Goal: Task Accomplishment & Management: Manage account settings

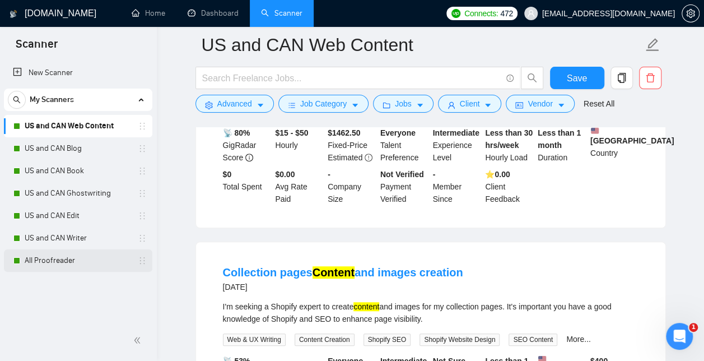
click at [83, 260] on link "All Proofreader" at bounding box center [78, 260] width 106 height 22
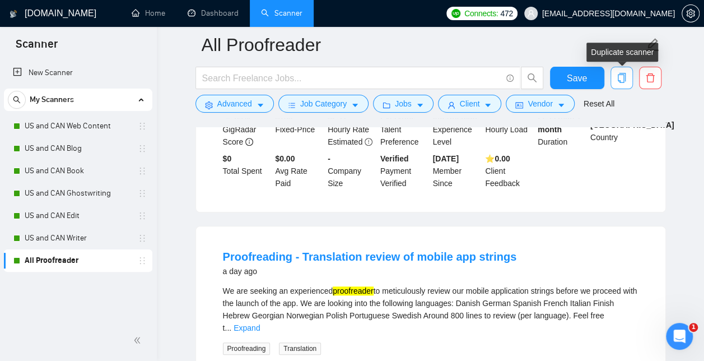
click at [621, 78] on icon "copy" at bounding box center [622, 78] width 10 height 10
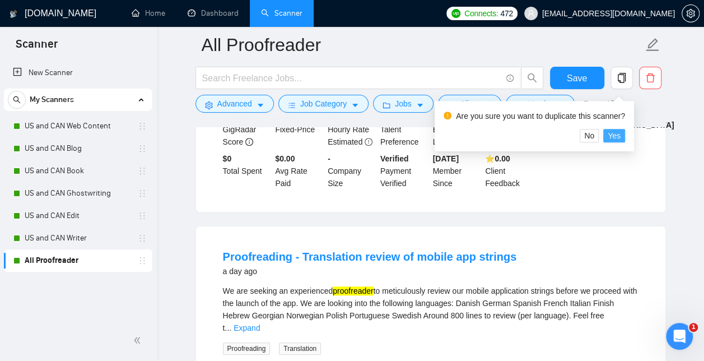
click at [614, 134] on span "Yes" at bounding box center [614, 135] width 13 height 12
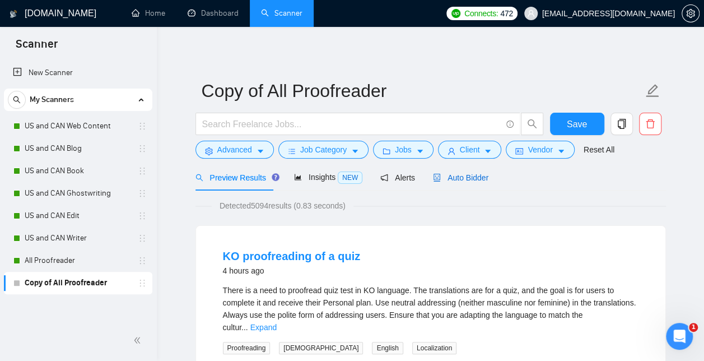
click at [452, 176] on span "Auto Bidder" at bounding box center [460, 177] width 55 height 9
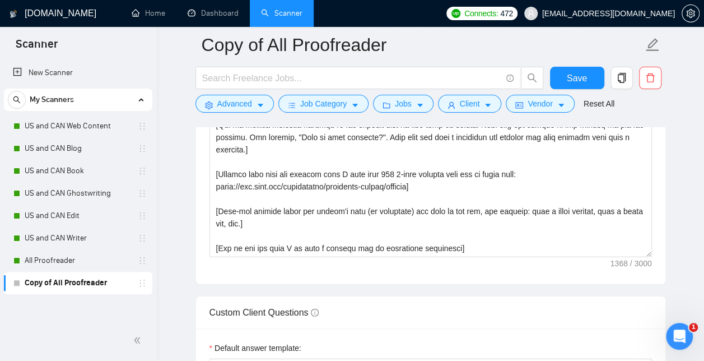
scroll to position [1449, 0]
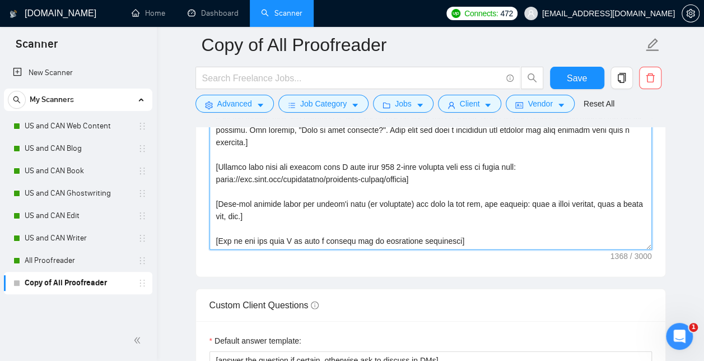
click at [513, 240] on textarea "Cover letter template:" at bounding box center [430, 124] width 442 height 252
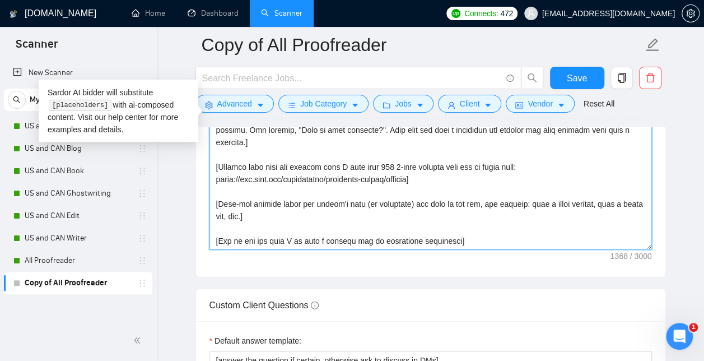
drag, startPoint x: 271, startPoint y: 212, endPoint x: 237, endPoint y: 205, distance: 34.9
click at [237, 205] on textarea "Cover letter template:" at bounding box center [430, 124] width 442 height 252
click at [410, 207] on textarea "Cover letter template:" at bounding box center [430, 124] width 442 height 252
drag, startPoint x: 496, startPoint y: 240, endPoint x: 216, endPoint y: 74, distance: 325.4
click at [216, 74] on div "Copy of All Proofreader Save Advanced Job Category Jobs Client Vendor Reset All…" at bounding box center [430, 139] width 470 height 3086
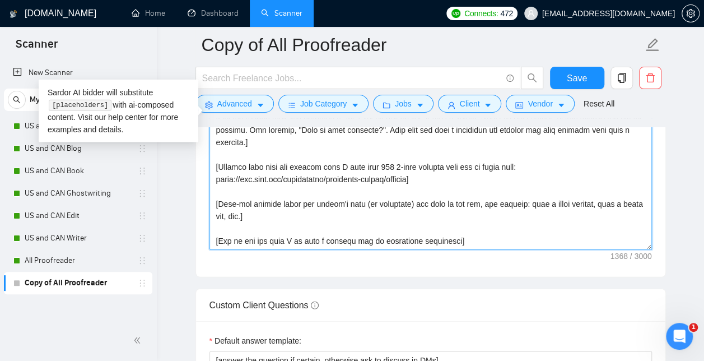
click at [430, 216] on textarea "Cover letter template:" at bounding box center [430, 124] width 442 height 252
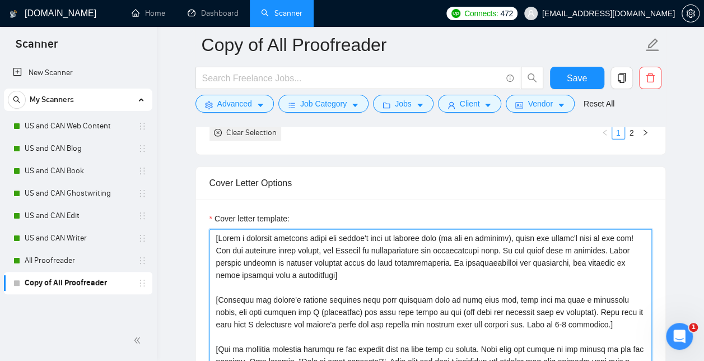
scroll to position [1221, 0]
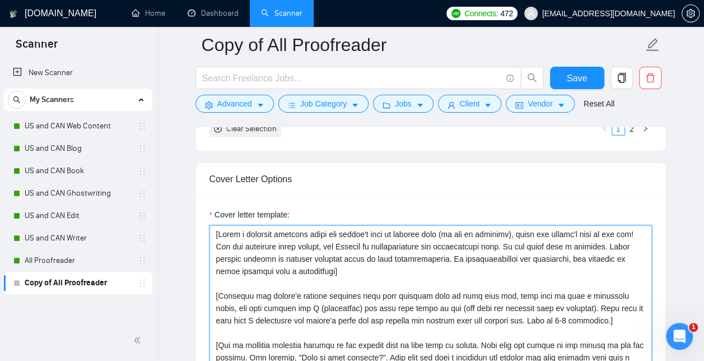
drag, startPoint x: 354, startPoint y: 267, endPoint x: 185, endPoint y: 224, distance: 174.5
click at [185, 224] on main "Copy of All Proofreader Save Advanced Job Category Jobs Client Vendor Reset All…" at bounding box center [430, 366] width 511 height 3086
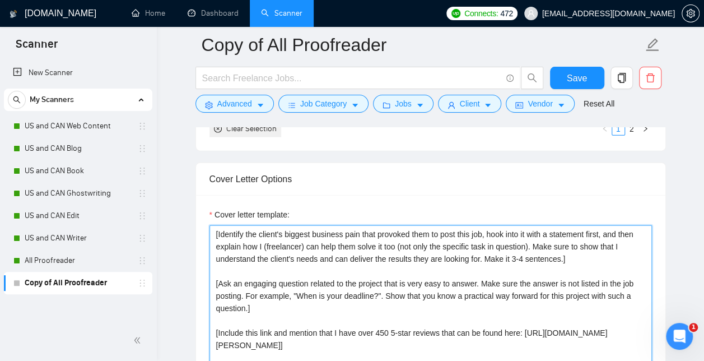
paste textarea "[Start by saying hello and add their first name if they have it listed] [Write …"
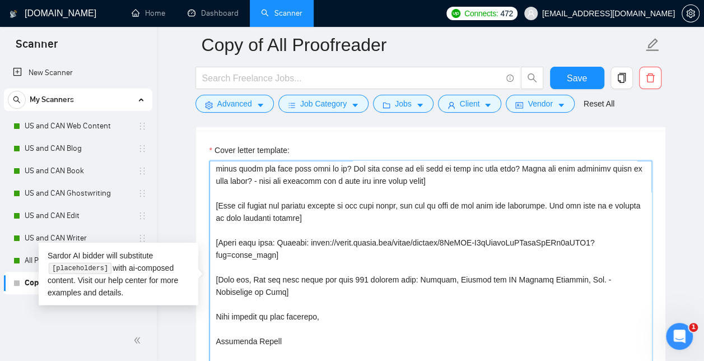
scroll to position [119, 0]
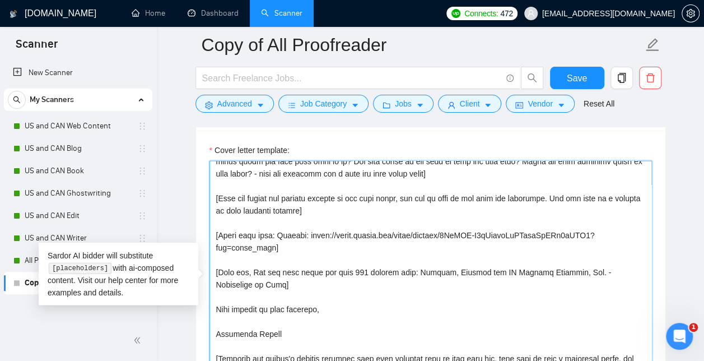
click at [400, 200] on textarea "Cover letter template:" at bounding box center [430, 287] width 442 height 252
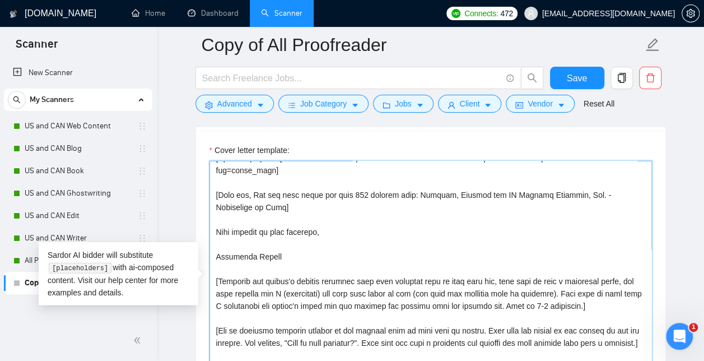
scroll to position [197, 0]
click at [348, 226] on textarea "Cover letter template:" at bounding box center [430, 287] width 442 height 252
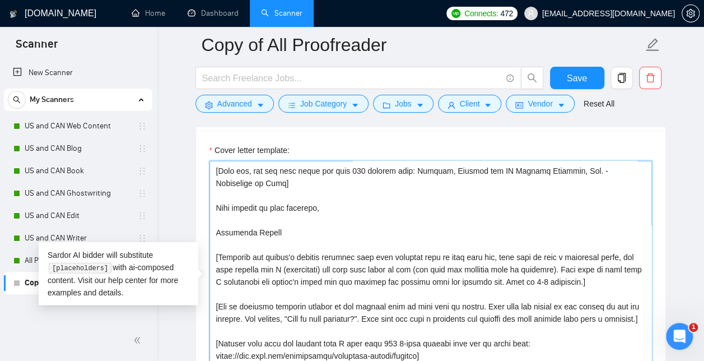
scroll to position [234, 0]
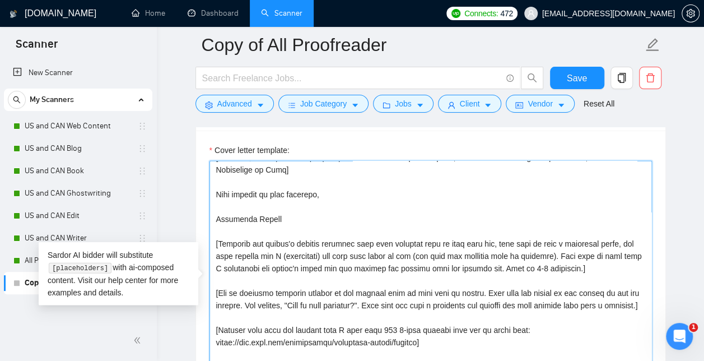
click at [365, 228] on textarea "Cover letter template:" at bounding box center [430, 287] width 442 height 252
drag, startPoint x: 225, startPoint y: 218, endPoint x: 579, endPoint y: 249, distance: 355.8
click at [579, 249] on textarea "Cover letter template:" at bounding box center [430, 287] width 442 height 252
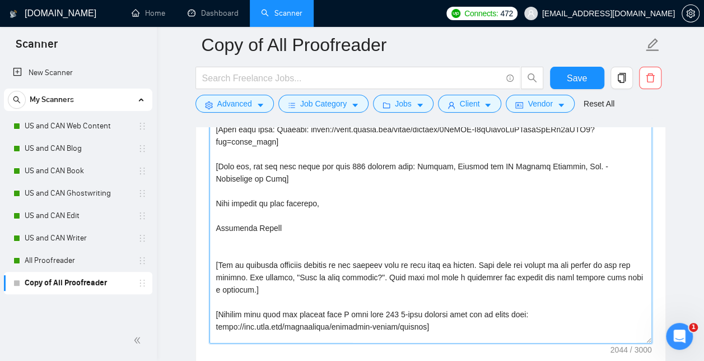
scroll to position [197, 0]
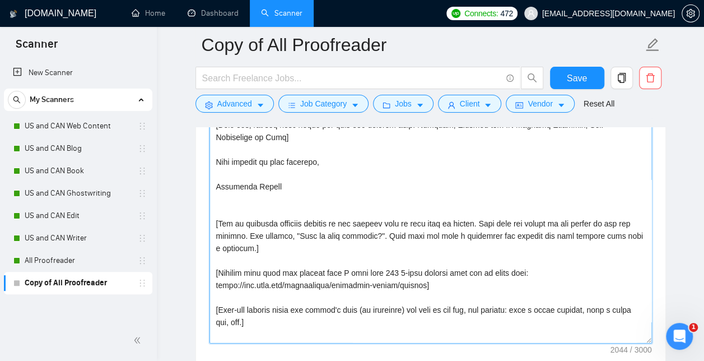
drag, startPoint x: 447, startPoint y: 276, endPoint x: 202, endPoint y: 260, distance: 245.8
click at [202, 260] on div "Cover letter template:" at bounding box center [430, 215] width 469 height 309
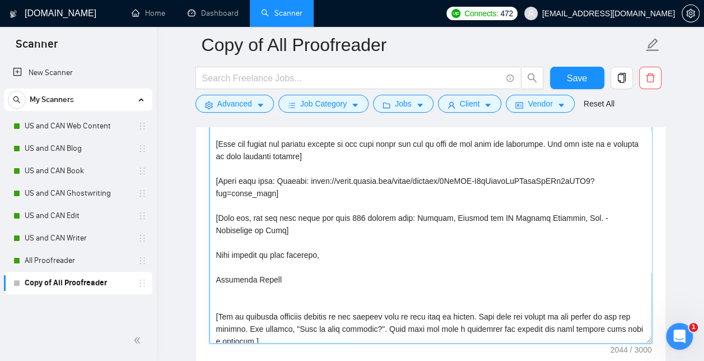
scroll to position [103, 0]
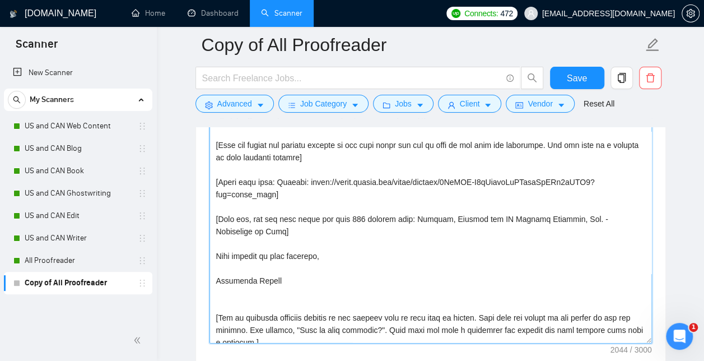
drag, startPoint x: 243, startPoint y: 214, endPoint x: 203, endPoint y: 206, distance: 40.6
click at [203, 206] on div "Cover letter template:" at bounding box center [430, 215] width 469 height 309
paste textarea "Include this link and mention that I have over 450 5-star reviews that can be f…"
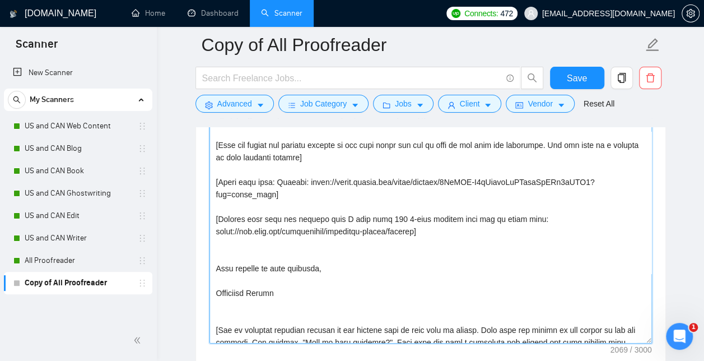
drag, startPoint x: 374, startPoint y: 201, endPoint x: 436, endPoint y: 200, distance: 61.6
click at [436, 200] on textarea "Cover letter template:" at bounding box center [430, 217] width 442 height 252
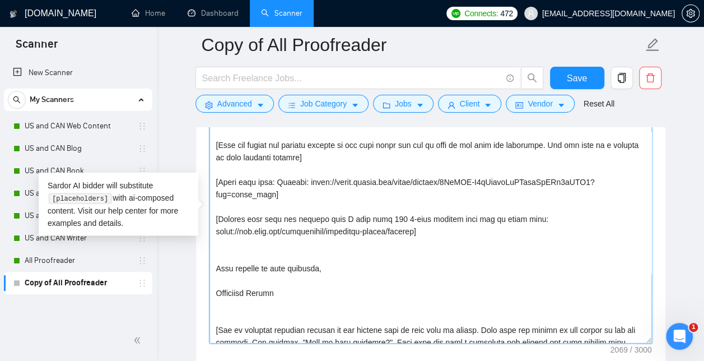
click at [454, 221] on textarea "Cover letter template:" at bounding box center [430, 217] width 442 height 252
click at [394, 202] on textarea "Cover letter template:" at bounding box center [430, 217] width 442 height 252
click at [400, 231] on textarea "Cover letter template:" at bounding box center [430, 217] width 442 height 252
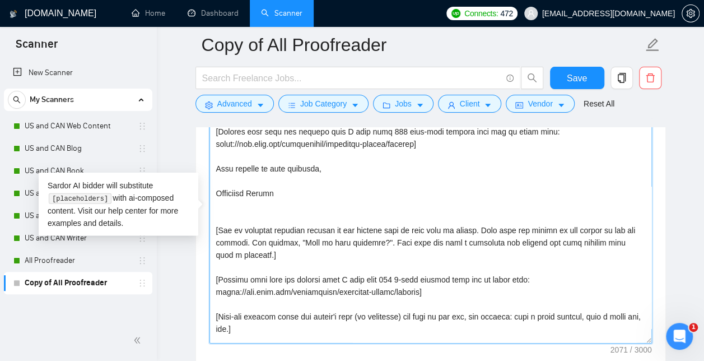
scroll to position [197, 0]
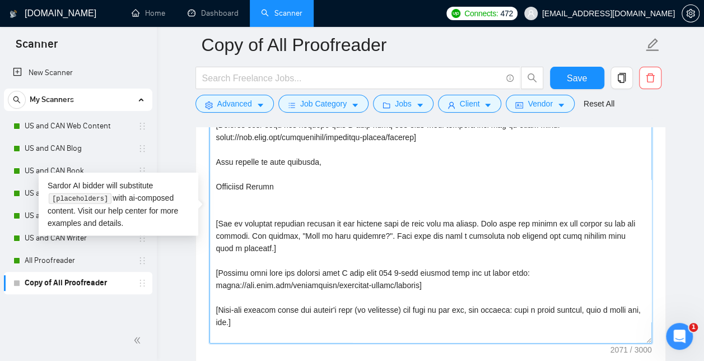
click at [319, 309] on textarea "Cover letter template:" at bounding box center [430, 217] width 442 height 252
click at [411, 285] on textarea "Cover letter template:" at bounding box center [430, 217] width 442 height 252
click at [399, 300] on textarea "Cover letter template:" at bounding box center [430, 217] width 442 height 252
drag, startPoint x: 283, startPoint y: 311, endPoint x: 203, endPoint y: 206, distance: 132.6
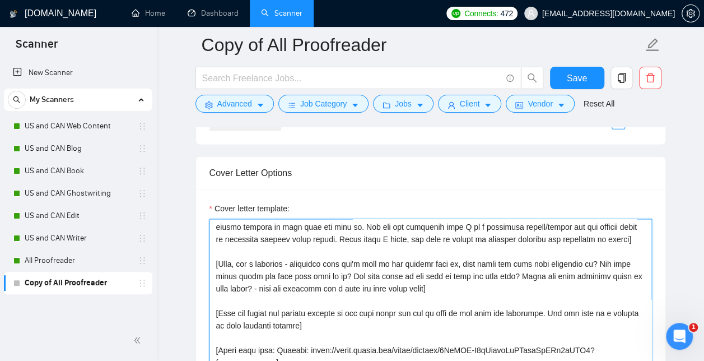
scroll to position [45, 0]
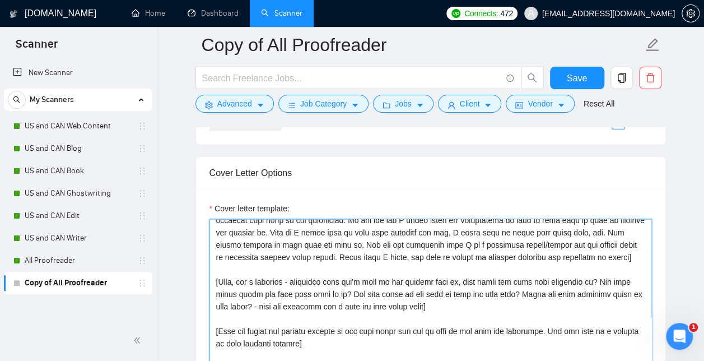
click at [600, 258] on textarea "Cover letter template:" at bounding box center [430, 345] width 442 height 252
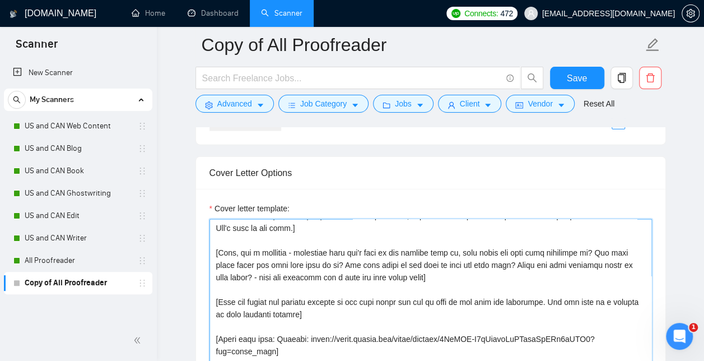
scroll to position [86, 0]
click at [293, 253] on textarea "Cover letter template:" at bounding box center [430, 345] width 442 height 252
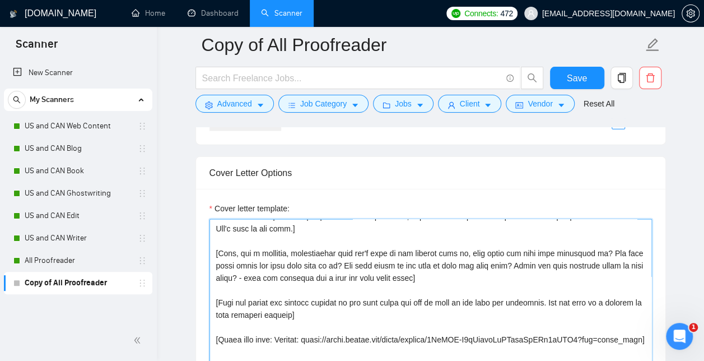
type textarea "[Start by saying hello and add their first name if they have it listed] [Write …"
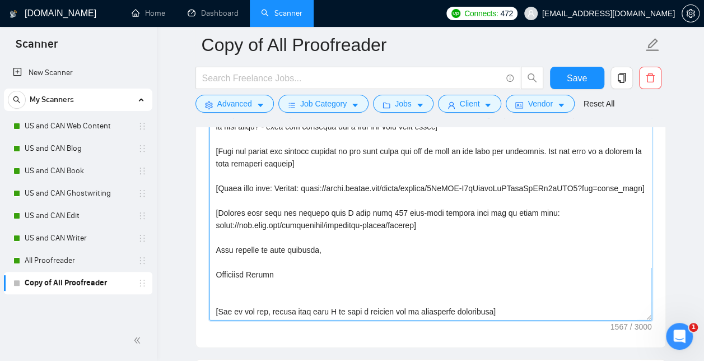
scroll to position [1390, 0]
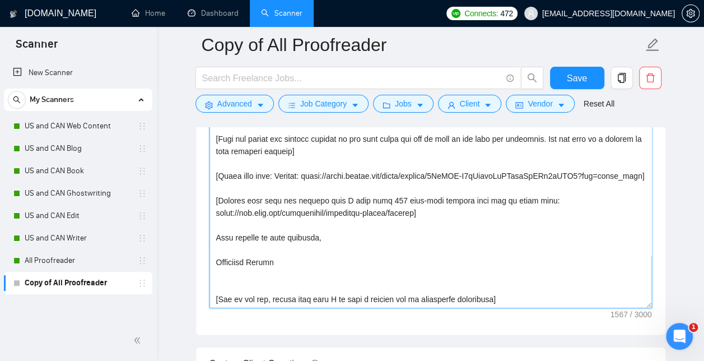
click at [469, 258] on textarea "Cover letter template:" at bounding box center [430, 182] width 442 height 252
drag, startPoint x: 513, startPoint y: 298, endPoint x: 200, endPoint y: 90, distance: 375.8
click at [200, 90] on div "Copy of All Proofreader Save Advanced Job Category Jobs Client Vendor Reset All…" at bounding box center [430, 197] width 470 height 3086
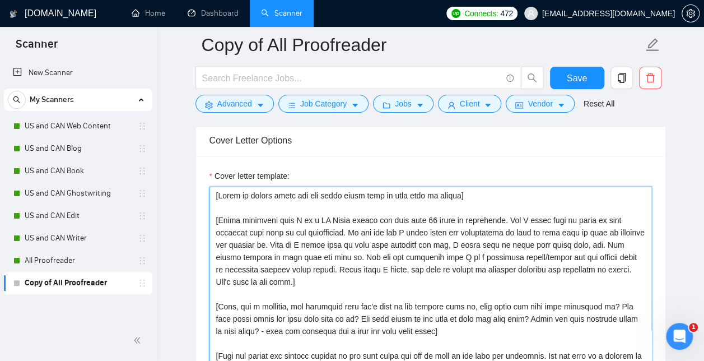
scroll to position [1258, 0]
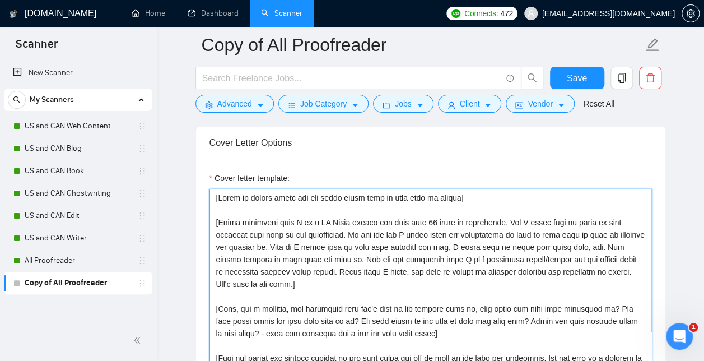
click at [226, 203] on textarea "Cover letter template:" at bounding box center [430, 315] width 442 height 252
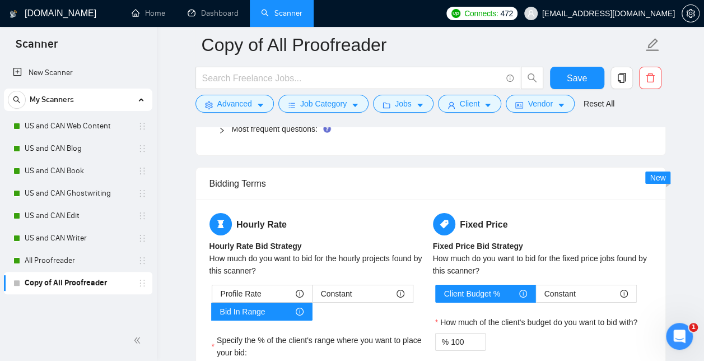
scroll to position [1747, 0]
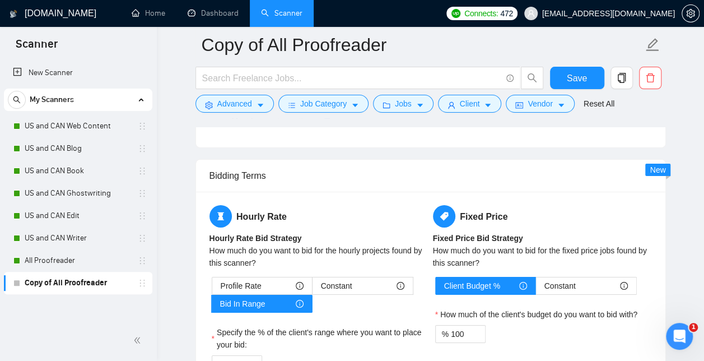
drag, startPoint x: 216, startPoint y: 194, endPoint x: 504, endPoint y: 171, distance: 288.7
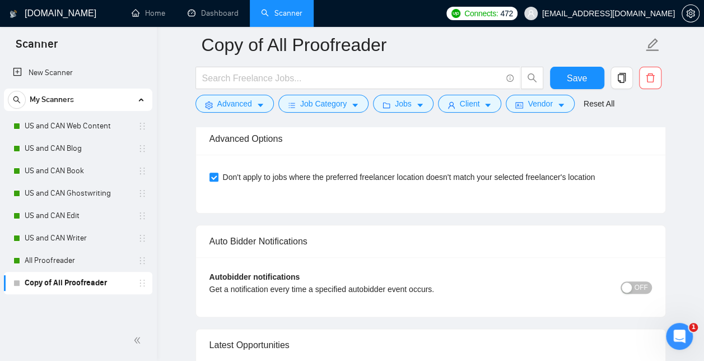
scroll to position [2855, 0]
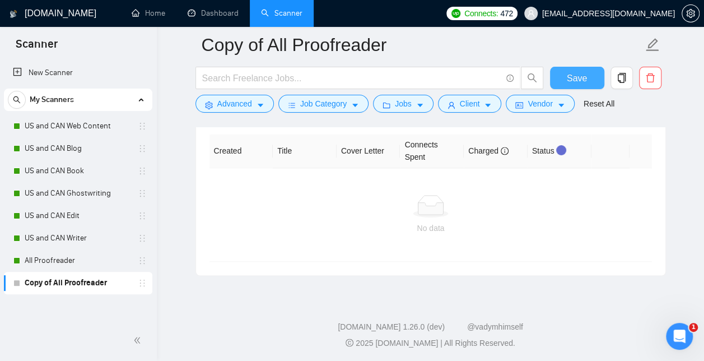
click at [578, 81] on span "Save" at bounding box center [577, 78] width 20 height 14
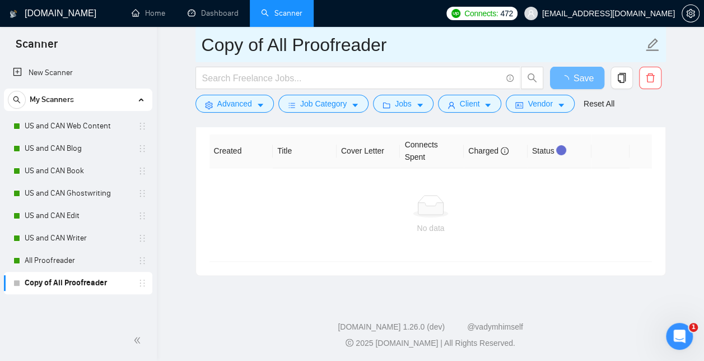
click at [330, 45] on input "Copy of All Proofreader" at bounding box center [422, 45] width 441 height 28
click at [210, 47] on input "Copy of All Proofreader" at bounding box center [422, 45] width 441 height 28
type input "C"
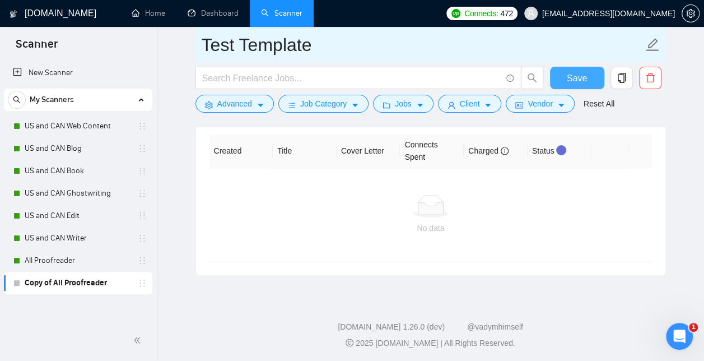
type input "Test Template"
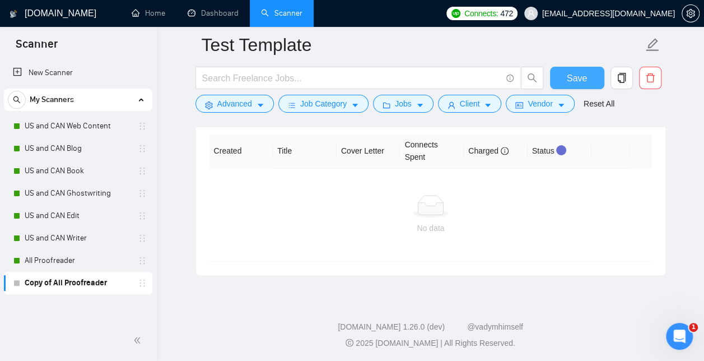
click at [574, 74] on span "Save" at bounding box center [577, 78] width 20 height 14
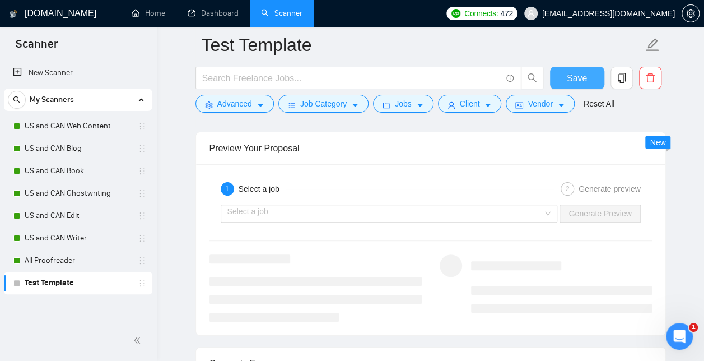
scroll to position [2175, 0]
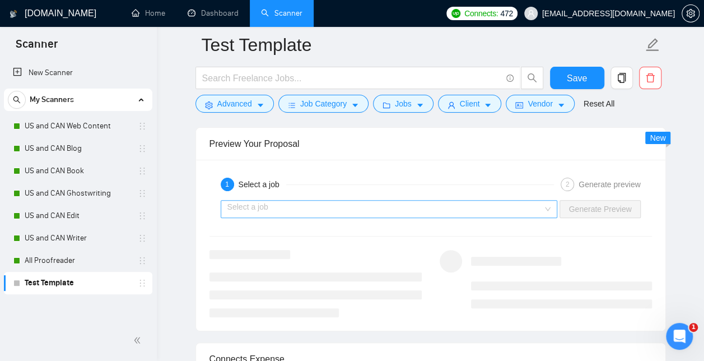
click at [525, 200] on input "search" at bounding box center [385, 208] width 316 height 17
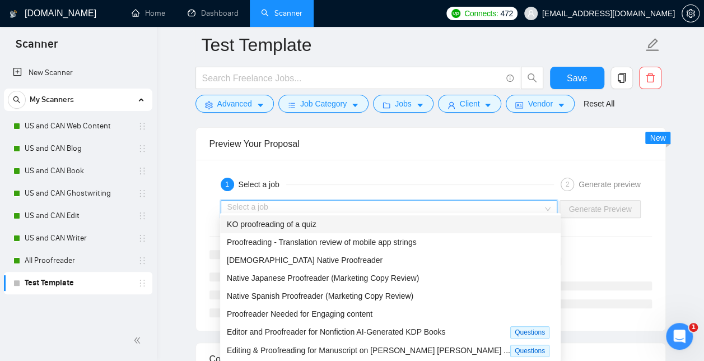
click at [393, 240] on span "Proofreading - Translation review of mobile app strings" at bounding box center [322, 241] width 190 height 9
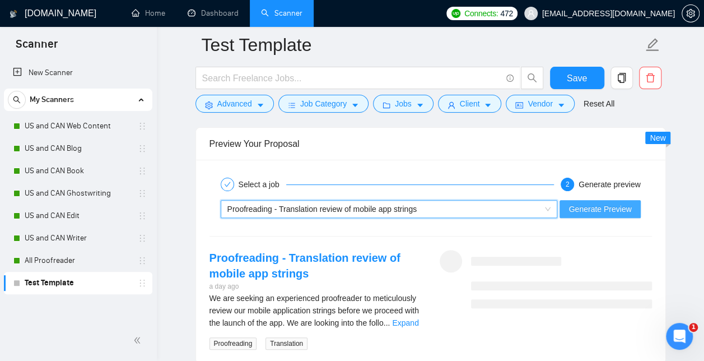
click at [609, 203] on span "Generate Preview" at bounding box center [599, 209] width 63 height 12
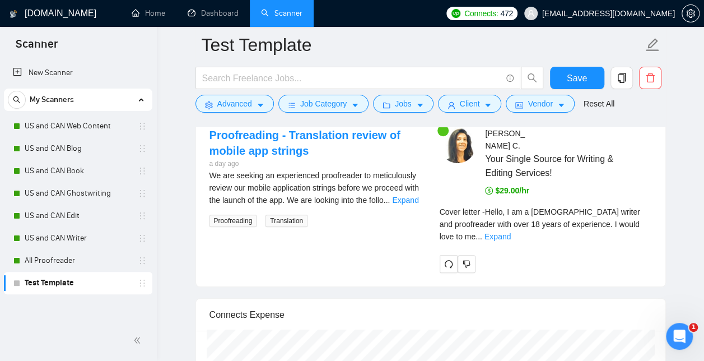
scroll to position [2298, 0]
click at [511, 231] on link "Expand" at bounding box center [497, 235] width 26 height 9
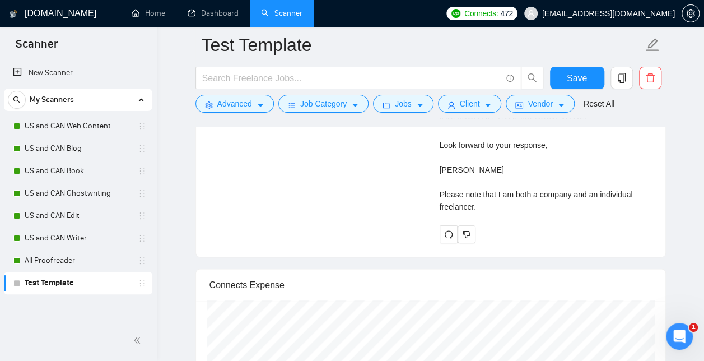
scroll to position [2658, 0]
click at [578, 77] on span "Save" at bounding box center [577, 78] width 20 height 14
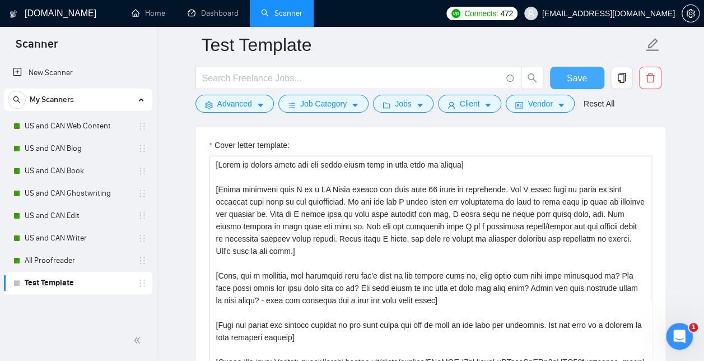
scroll to position [1288, 0]
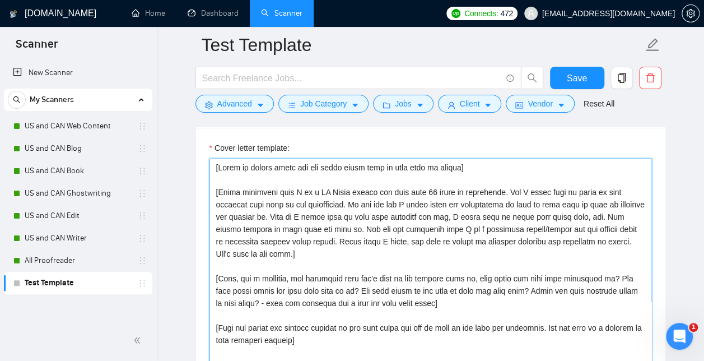
click at [272, 251] on textarea "Cover letter template:" at bounding box center [430, 284] width 442 height 252
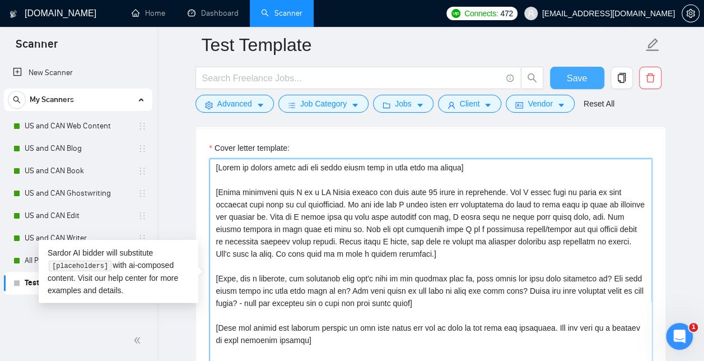
type textarea "[Start by saying hello and add their first name if they have it listed] [Write …"
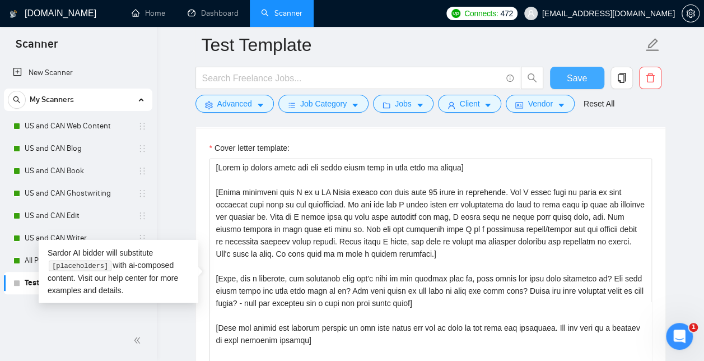
click at [573, 81] on span "Save" at bounding box center [577, 78] width 20 height 14
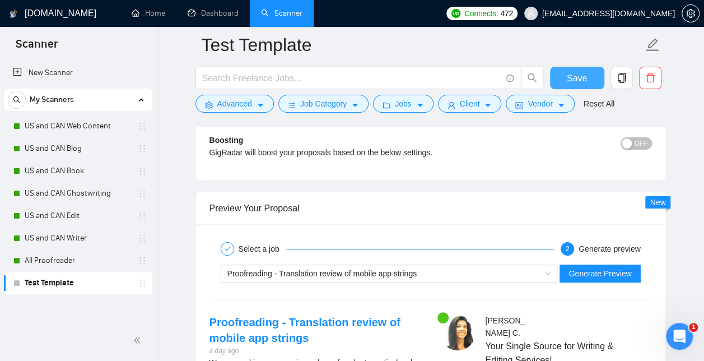
scroll to position [2149, 0]
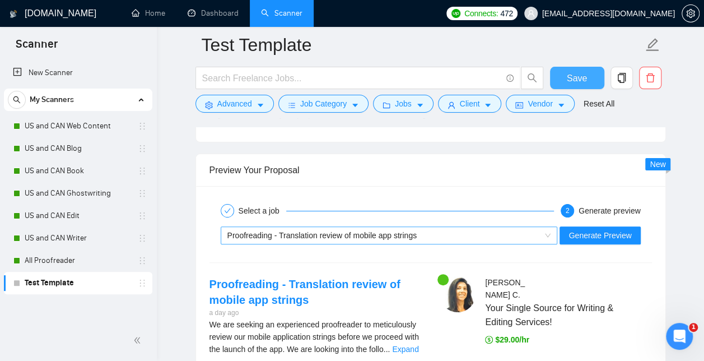
click at [545, 231] on span "Proofreading - Translation review of mobile app strings" at bounding box center [389, 235] width 324 height 17
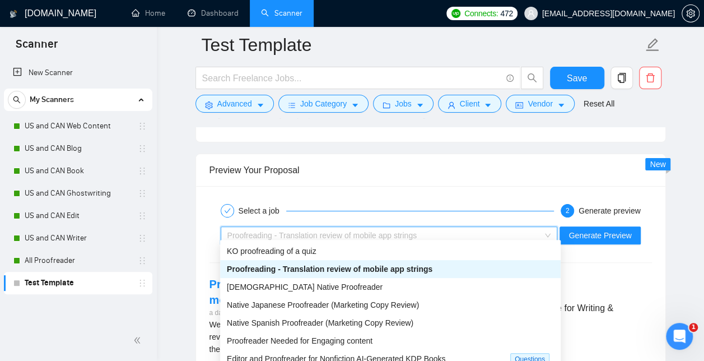
click at [339, 253] on div "KO proofreading of a quiz" at bounding box center [390, 251] width 327 height 12
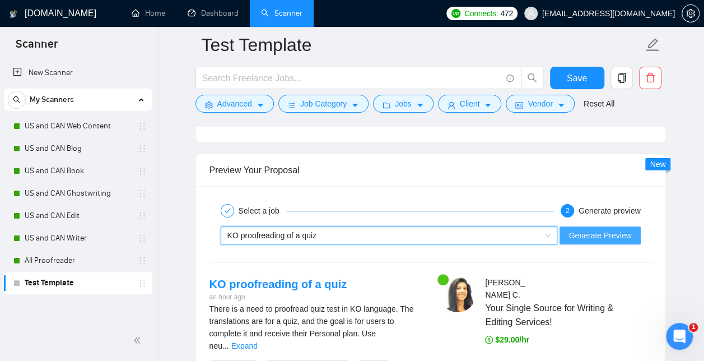
click at [606, 231] on span "Generate Preview" at bounding box center [599, 235] width 63 height 12
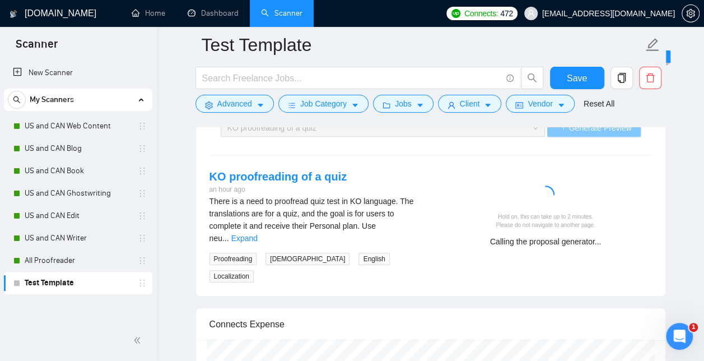
scroll to position [2260, 0]
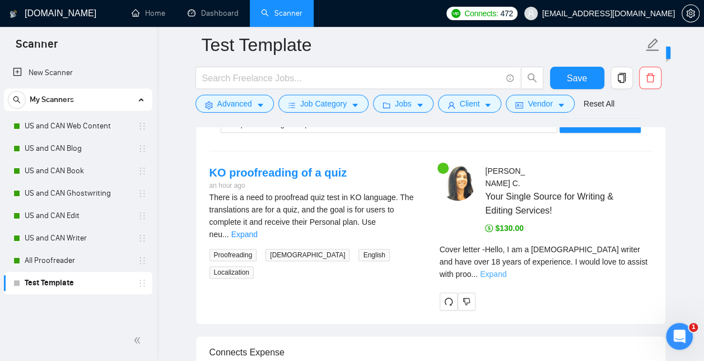
click at [506, 269] on link "Expand" at bounding box center [493, 273] width 26 height 9
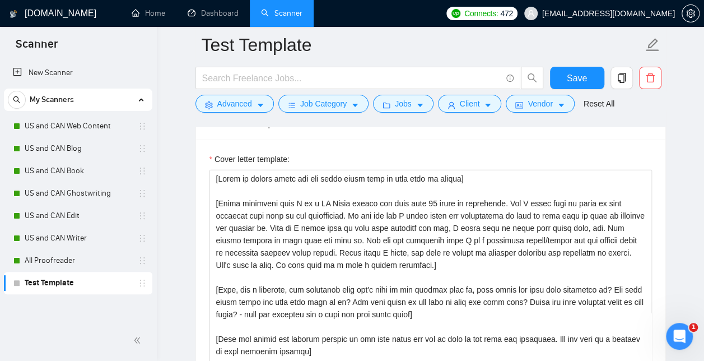
scroll to position [1276, 0]
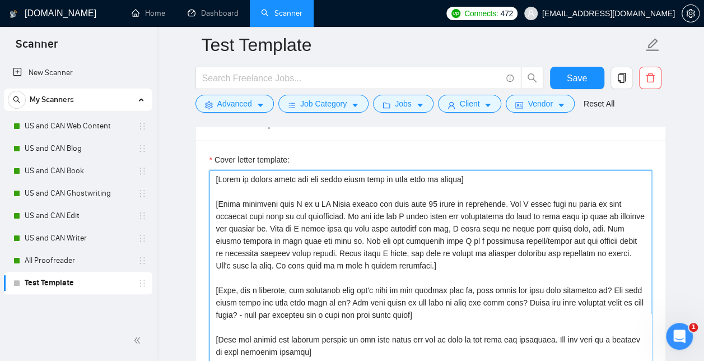
click at [457, 237] on textarea "Cover letter template:" at bounding box center [430, 296] width 442 height 252
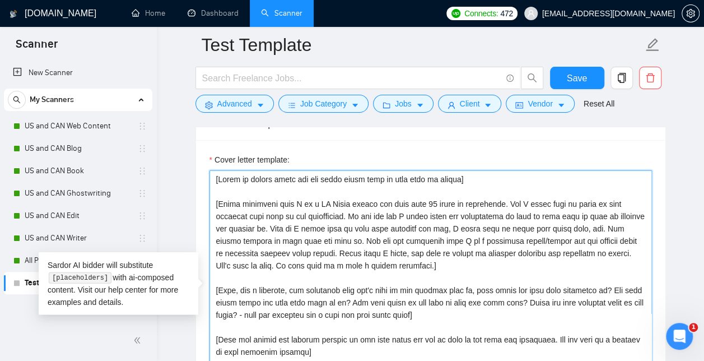
click at [519, 235] on textarea "Cover letter template:" at bounding box center [430, 296] width 442 height 252
click at [473, 236] on textarea "Cover letter template:" at bounding box center [430, 296] width 442 height 252
click at [333, 246] on textarea "Cover letter template:" at bounding box center [430, 296] width 442 height 252
drag, startPoint x: 606, startPoint y: 249, endPoint x: 320, endPoint y: 248, distance: 286.7
click at [320, 248] on textarea "Cover letter template:" at bounding box center [430, 296] width 442 height 252
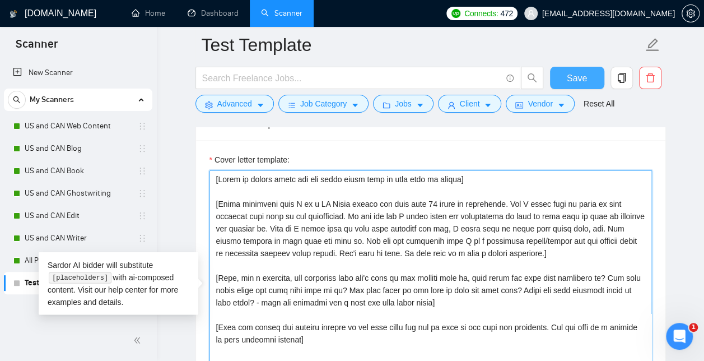
type textarea "[Start by saying hello and add their first name if they have it listed] [Write …"
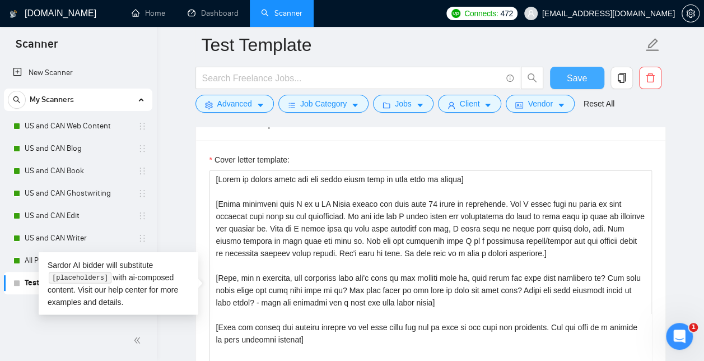
click at [573, 77] on span "Save" at bounding box center [577, 78] width 20 height 14
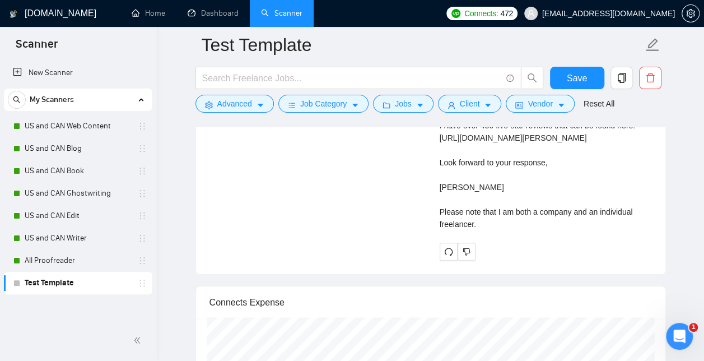
scroll to position [2651, 0]
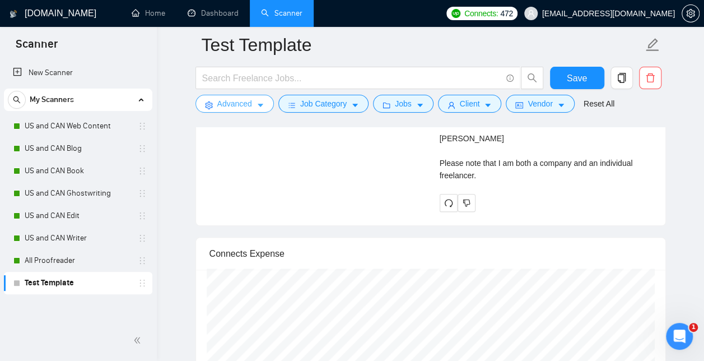
click at [232, 101] on span "Advanced" at bounding box center [234, 103] width 35 height 12
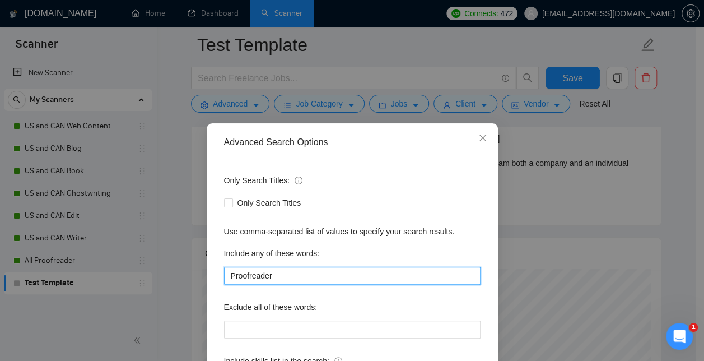
drag, startPoint x: 279, startPoint y: 277, endPoint x: 173, endPoint y: 279, distance: 105.8
click at [173, 279] on div "Advanced Search Options Only Search Titles: Only Search Titles Use comma-separa…" at bounding box center [352, 180] width 704 height 361
type input "Blog"
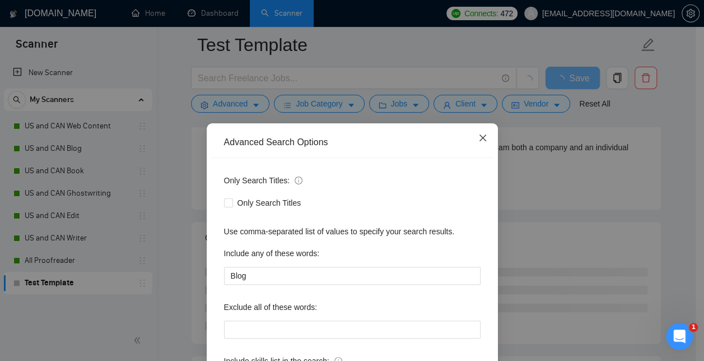
click at [479, 136] on icon "close" at bounding box center [482, 137] width 9 height 9
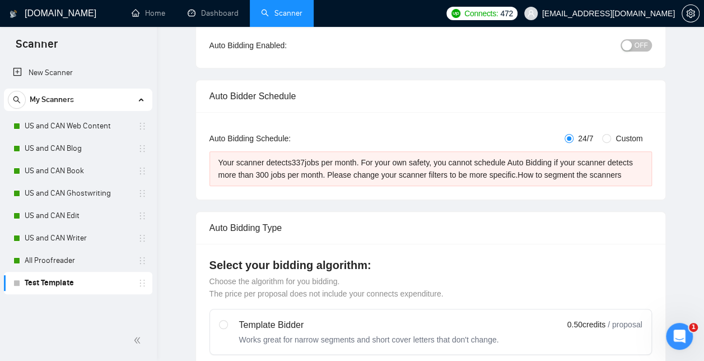
scroll to position [0, 0]
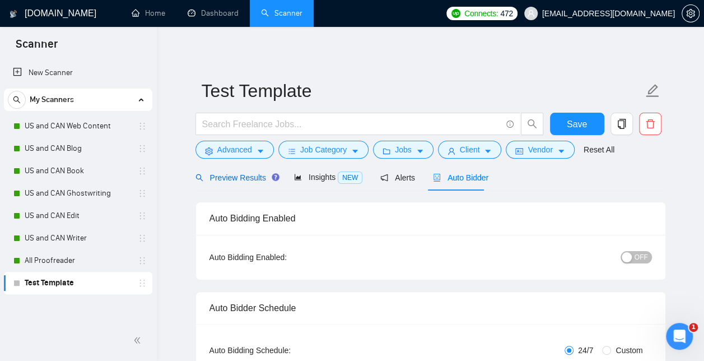
click at [220, 177] on span "Preview Results" at bounding box center [235, 177] width 81 height 9
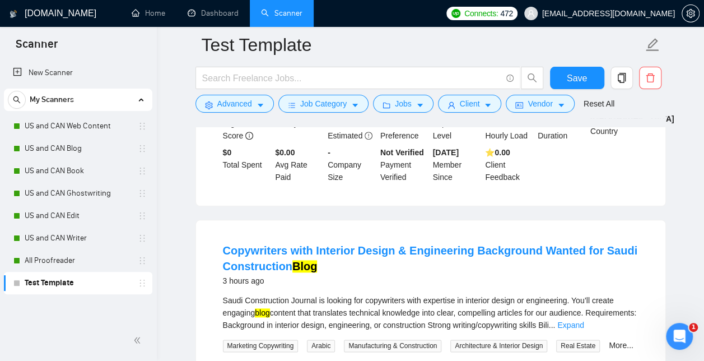
scroll to position [516, 0]
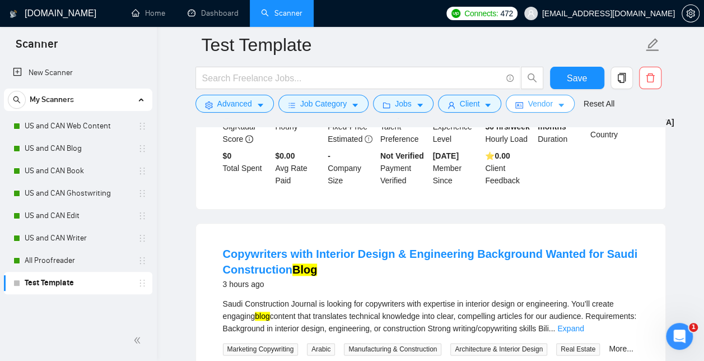
click at [535, 109] on span "Vendor" at bounding box center [539, 103] width 25 height 12
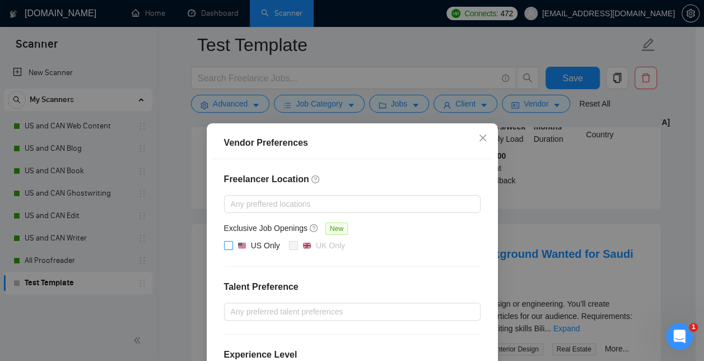
click at [224, 246] on input "US Only" at bounding box center [228, 245] width 8 height 8
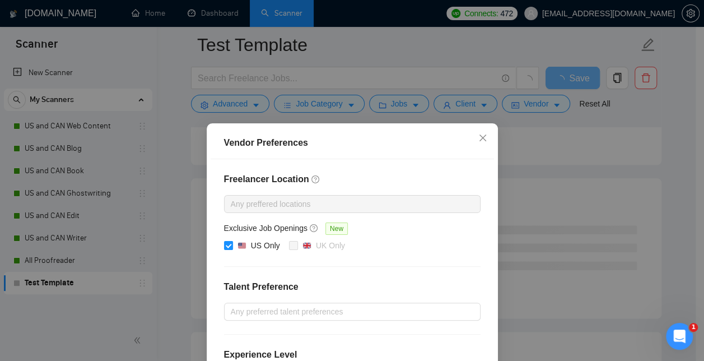
click at [351, 200] on div at bounding box center [347, 203] width 240 height 13
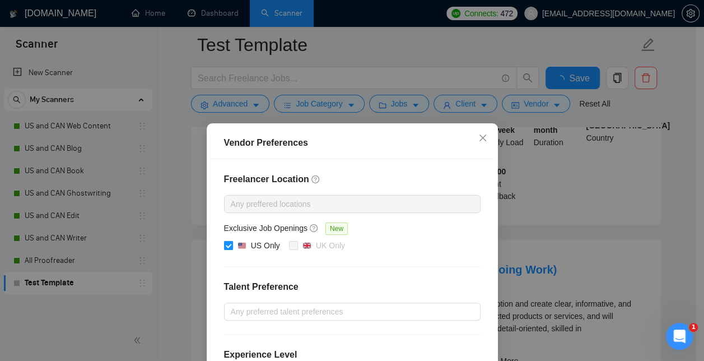
click at [228, 244] on span at bounding box center [228, 245] width 9 height 9
click at [228, 244] on input "US Only" at bounding box center [228, 245] width 8 height 8
checkbox input "false"
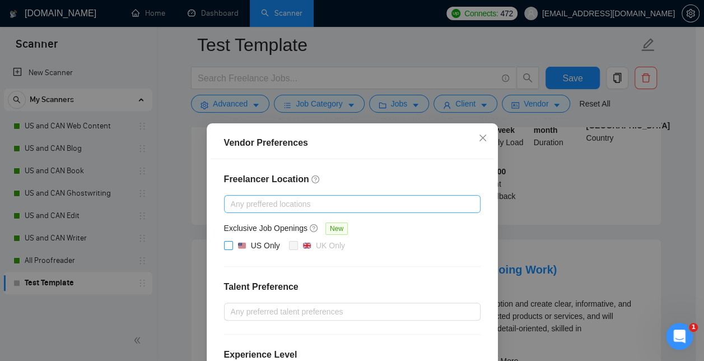
click at [260, 202] on div at bounding box center [347, 203] width 240 height 13
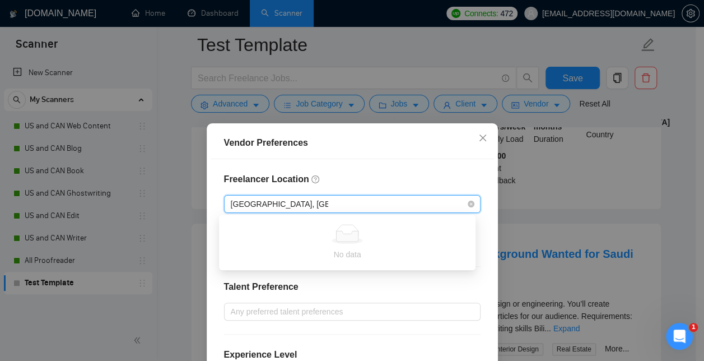
type input "[GEOGRAPHIC_DATA], [GEOGRAPHIC_DATA], [GEOGRAPHIC_DATA]"
click at [391, 162] on div "Freelancer Location [GEOGRAPHIC_DATA], [GEOGRAPHIC_DATA], [GEOGRAPHIC_DATA] Exc…" at bounding box center [352, 314] width 283 height 311
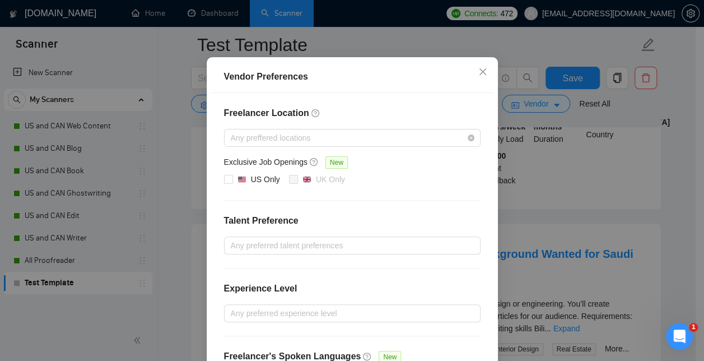
scroll to position [67, 0]
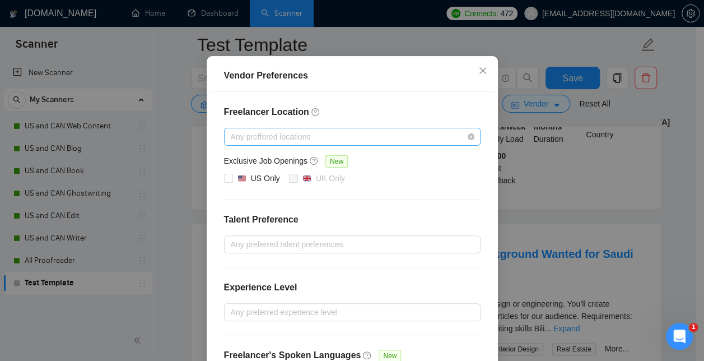
click at [334, 134] on div at bounding box center [347, 136] width 240 height 13
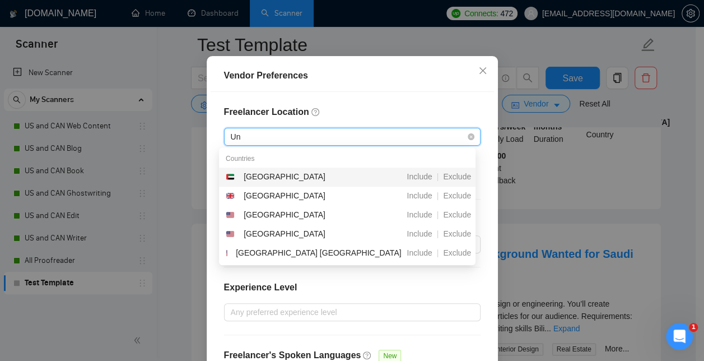
type input "U"
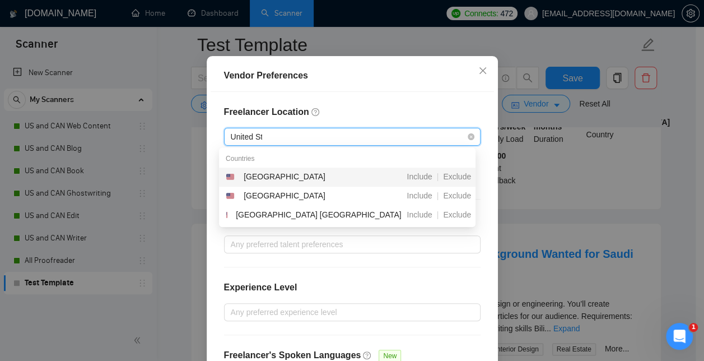
type input "United Sta"
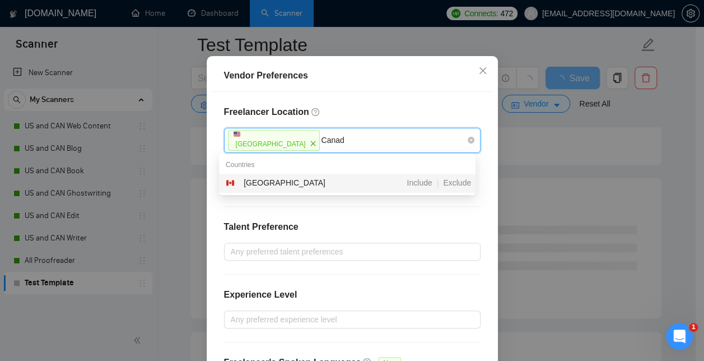
type input "[GEOGRAPHIC_DATA]"
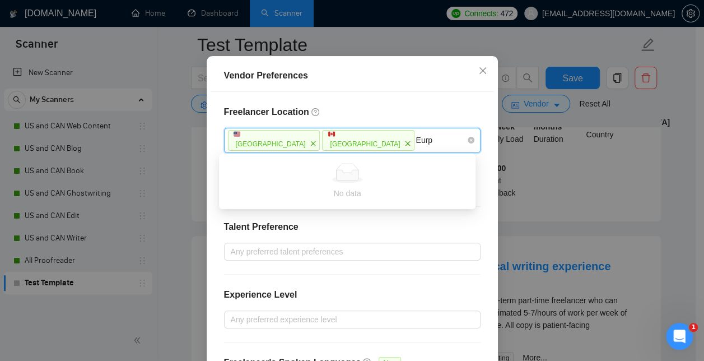
type input "Eur"
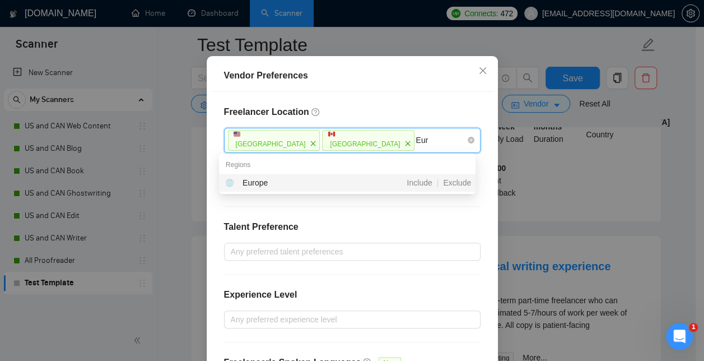
click at [350, 181] on div "Europe" at bounding box center [288, 182] width 125 height 12
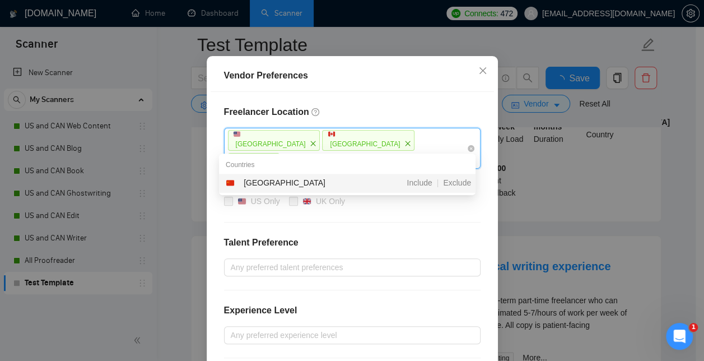
type input "[GEOGRAPHIC_DATA]"
click at [323, 183] on div "[GEOGRAPHIC_DATA]" at bounding box center [288, 182] width 125 height 13
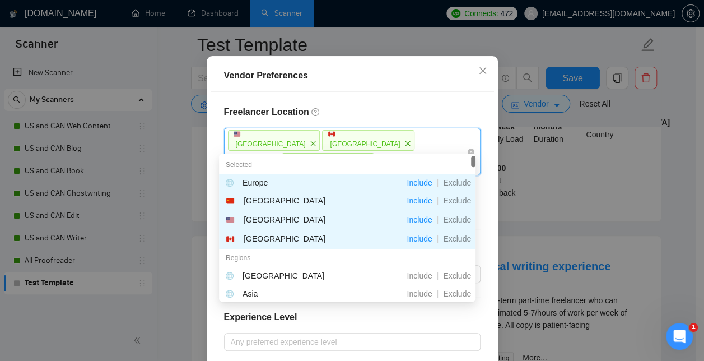
click at [493, 196] on div "Vendor Preferences Freelancer Location [GEOGRAPHIC_DATA] [GEOGRAPHIC_DATA] [GEO…" at bounding box center [352, 180] width 704 height 361
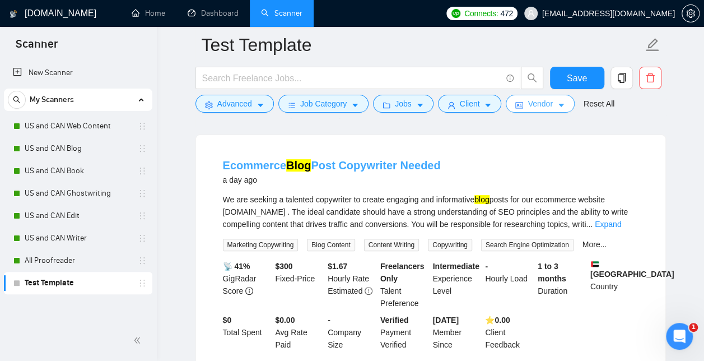
scroll to position [0, 0]
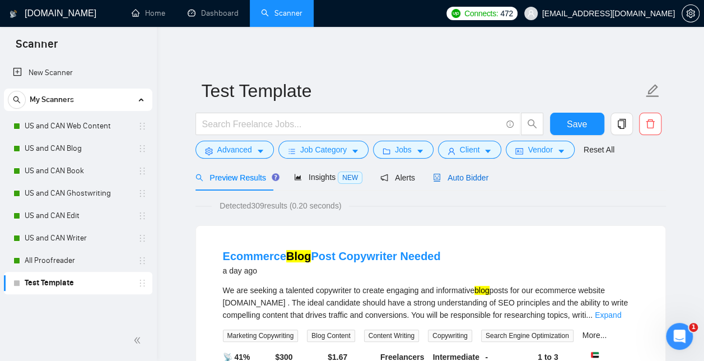
click at [456, 174] on span "Auto Bidder" at bounding box center [460, 177] width 55 height 9
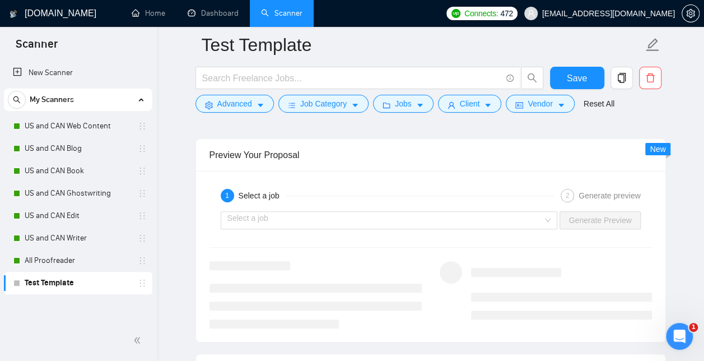
scroll to position [2175, 0]
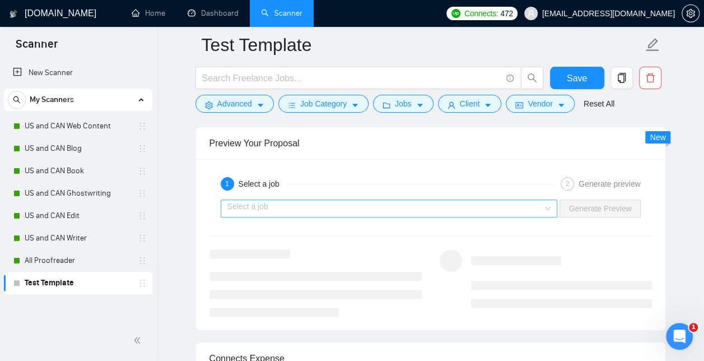
click at [543, 200] on input "search" at bounding box center [385, 208] width 316 height 17
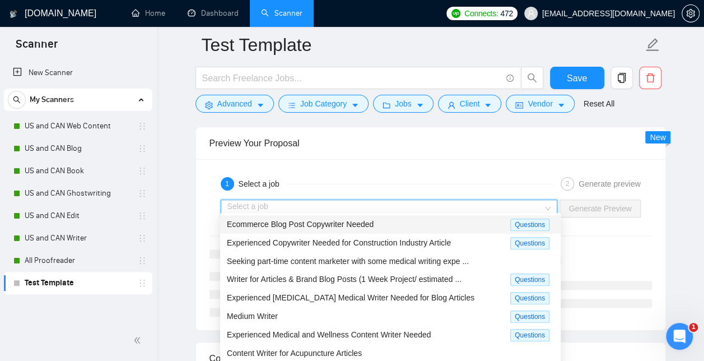
click at [382, 223] on div "Ecommerce Blog Post Copywriter Needed" at bounding box center [368, 224] width 283 height 13
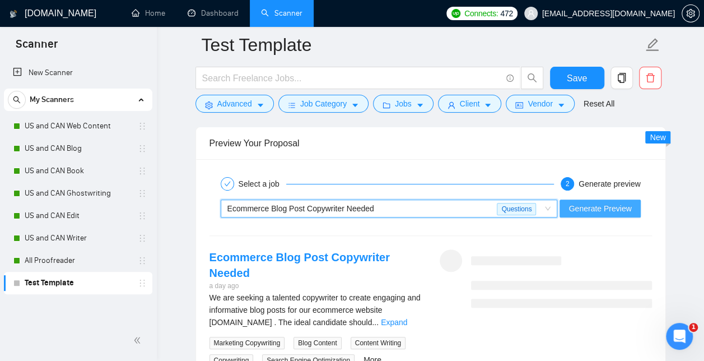
click at [620, 202] on span "Generate Preview" at bounding box center [599, 208] width 63 height 12
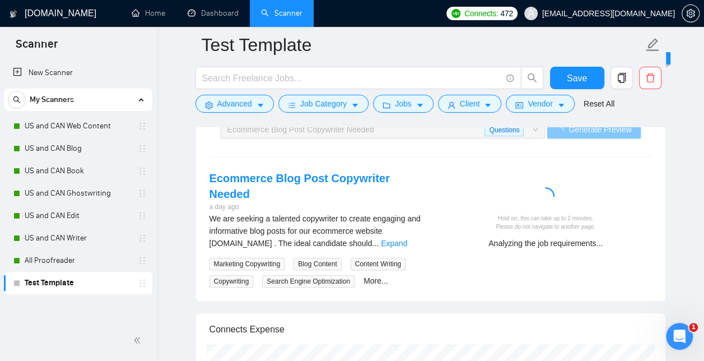
scroll to position [2254, 0]
click at [399, 239] on link "Expand" at bounding box center [394, 243] width 26 height 9
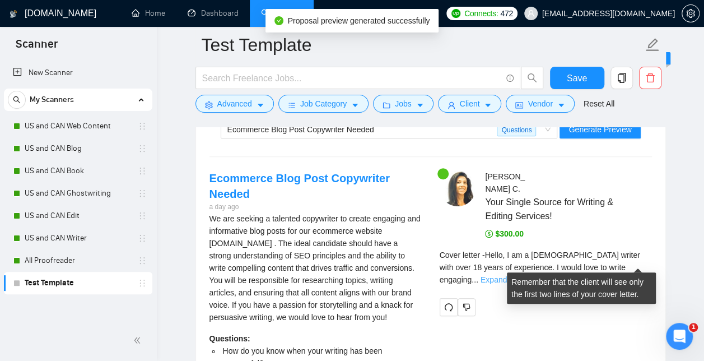
click at [507, 275] on link "Expand" at bounding box center [493, 279] width 26 height 9
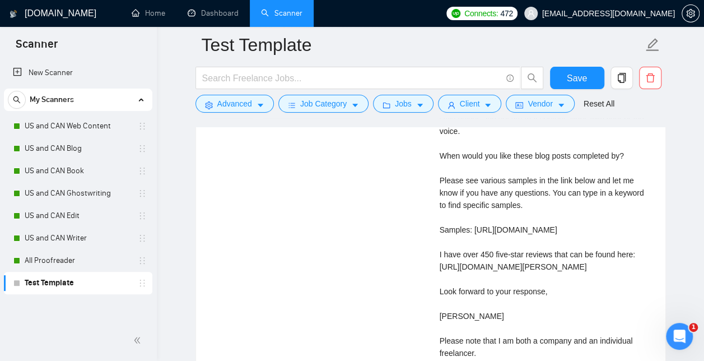
scroll to position [2543, 0]
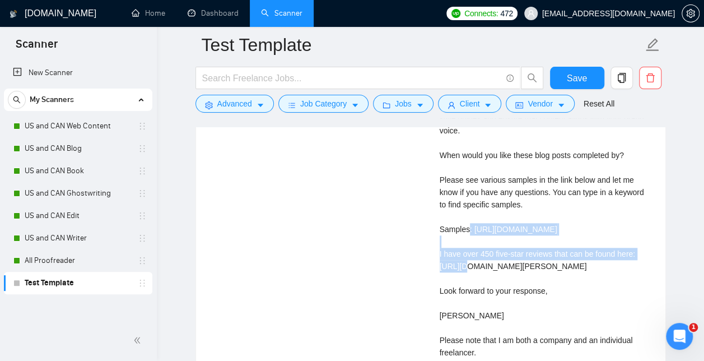
drag, startPoint x: 605, startPoint y: 209, endPoint x: 473, endPoint y: 198, distance: 133.2
click at [473, 198] on div "Cover letter Hello, I am a [DEMOGRAPHIC_DATA] writer with over 18 years of expe…" at bounding box center [546, 192] width 212 height 333
copy div "[URL][DOMAIN_NAME]"
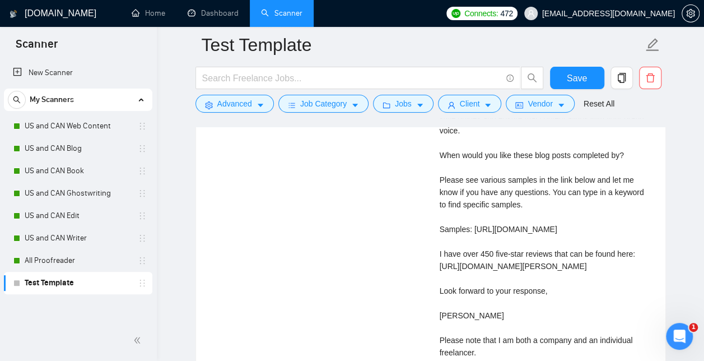
click at [372, 188] on div "Ecommerce Blog Post Copywriter Needed a day ago We are seeking a talented copyw…" at bounding box center [430, 134] width 460 height 507
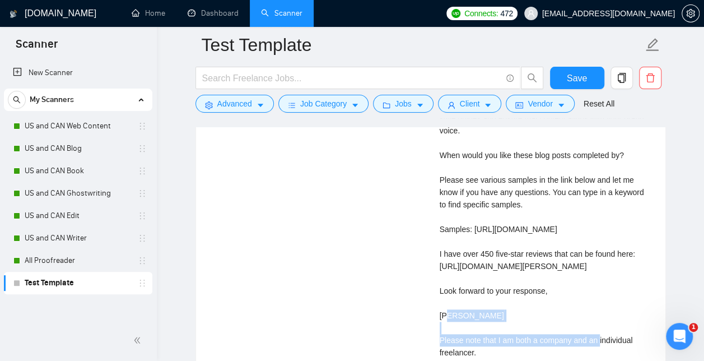
drag, startPoint x: 440, startPoint y: 246, endPoint x: 646, endPoint y: 248, distance: 206.1
click at [646, 248] on div "Cover letter Hello, I am a [DEMOGRAPHIC_DATA] writer with over 18 years of expe…" at bounding box center [546, 192] width 212 height 333
copy div "[URL][DOMAIN_NAME][PERSON_NAME]"
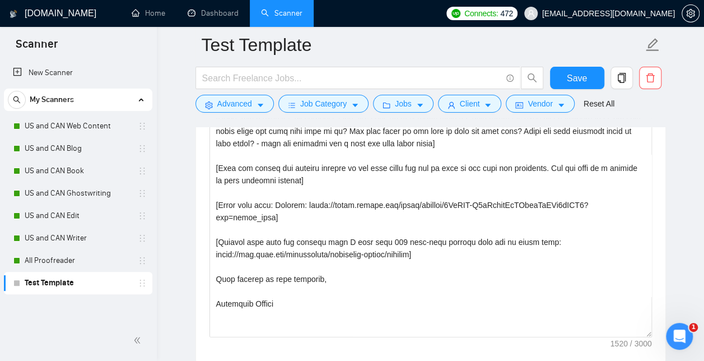
scroll to position [1186, 0]
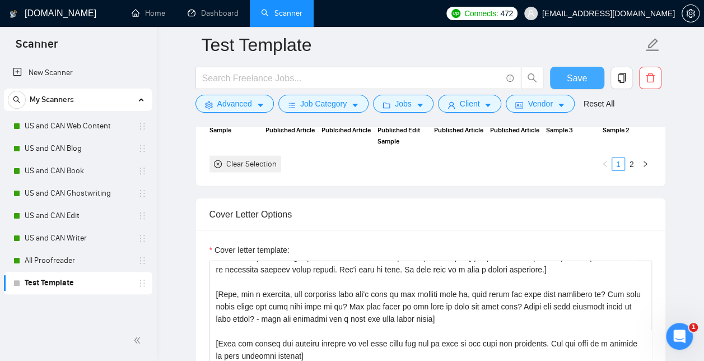
click at [577, 78] on span "Save" at bounding box center [577, 78] width 20 height 14
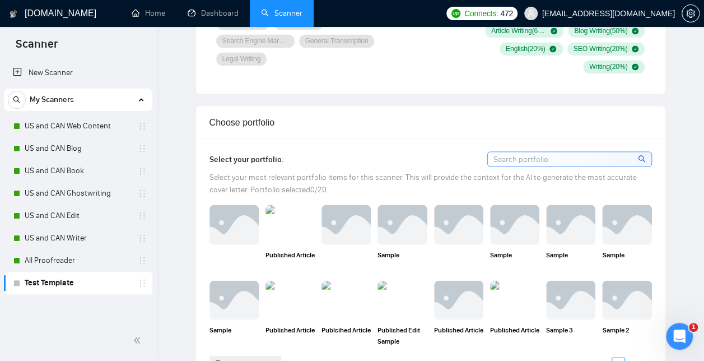
scroll to position [0, 0]
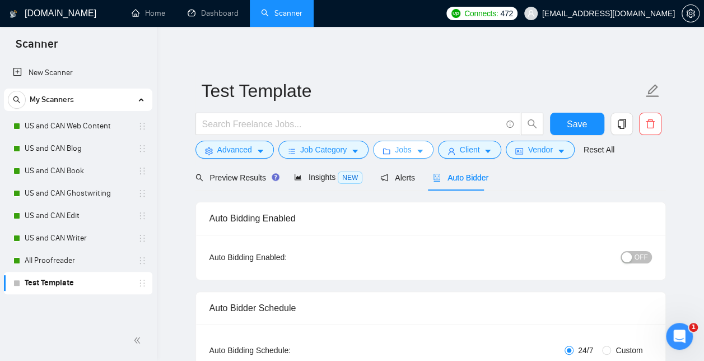
click at [407, 145] on span "Jobs" at bounding box center [403, 149] width 17 height 12
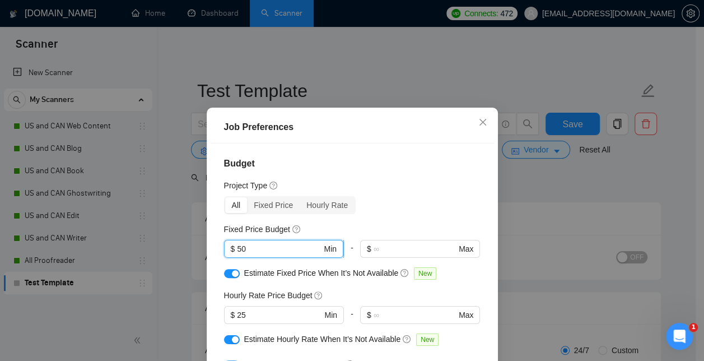
click at [276, 248] on input "50" at bounding box center [279, 248] width 85 height 12
type input "5"
type input "25"
click at [396, 194] on div "Budget Project Type All Fixed Price Hourly Rate Fixed Price Budget 25 $ 25 Min …" at bounding box center [352, 269] width 283 height 253
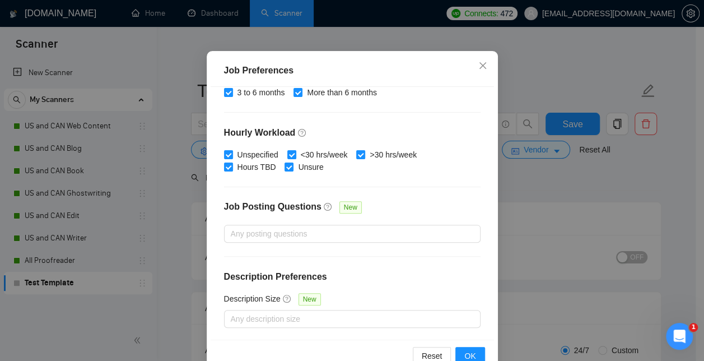
scroll to position [84, 0]
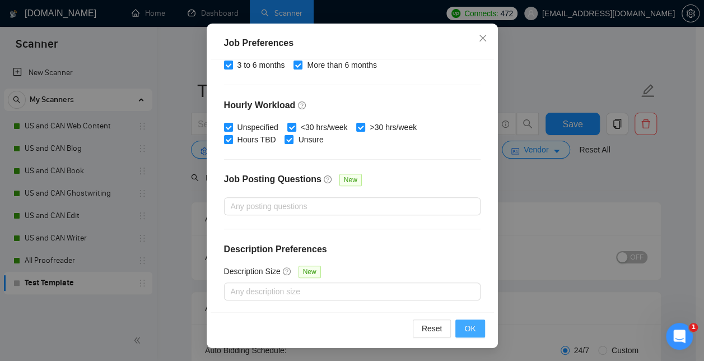
click at [465, 319] on button "OK" at bounding box center [469, 328] width 29 height 18
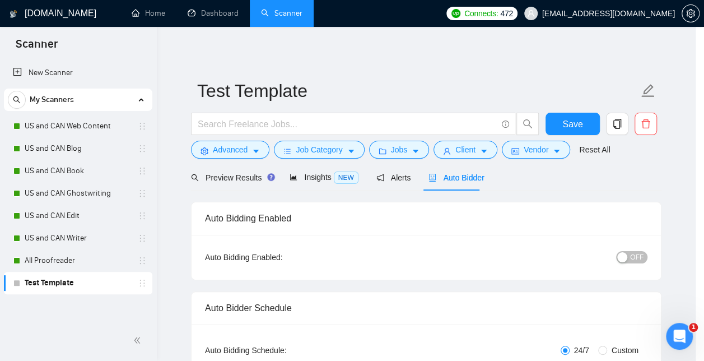
scroll to position [44, 0]
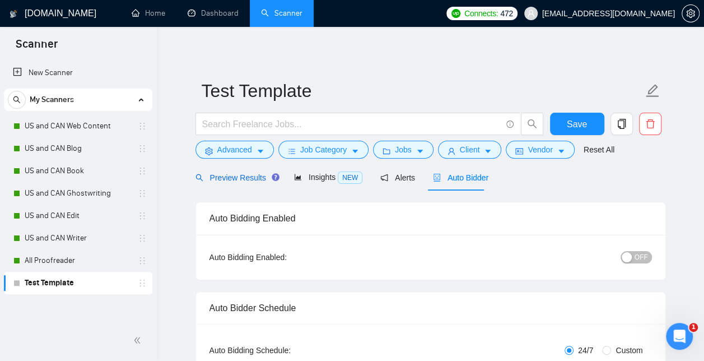
click at [242, 171] on div "Preview Results" at bounding box center [235, 177] width 81 height 12
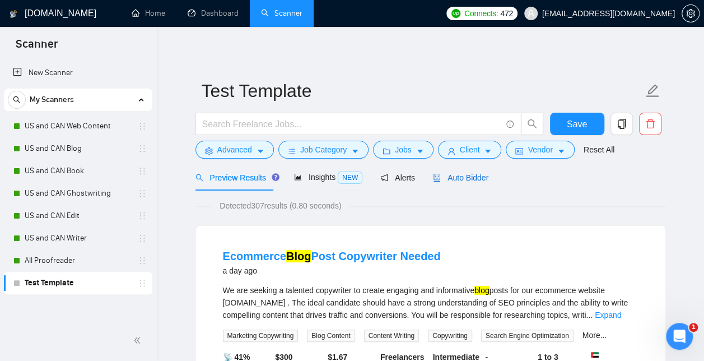
click at [465, 176] on span "Auto Bidder" at bounding box center [460, 177] width 55 height 9
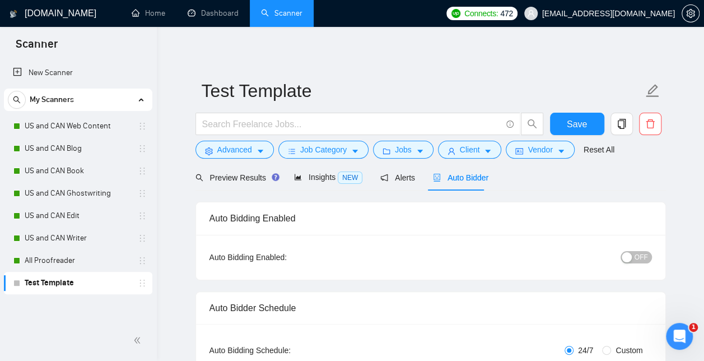
click at [629, 255] on div "button" at bounding box center [627, 257] width 10 height 10
click at [581, 118] on span "Save" at bounding box center [577, 124] width 20 height 14
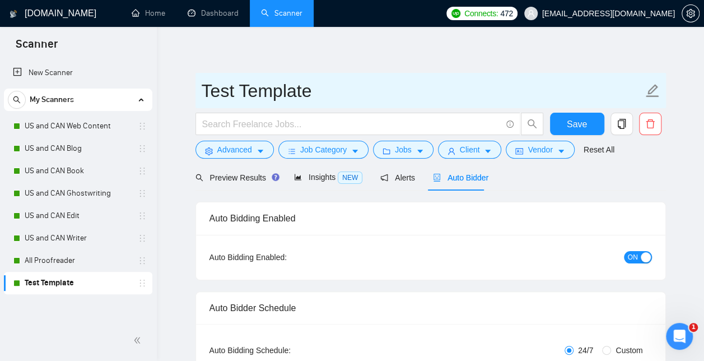
click at [333, 91] on input "Test Template" at bounding box center [422, 91] width 441 height 28
type input "Test Template - Blog"
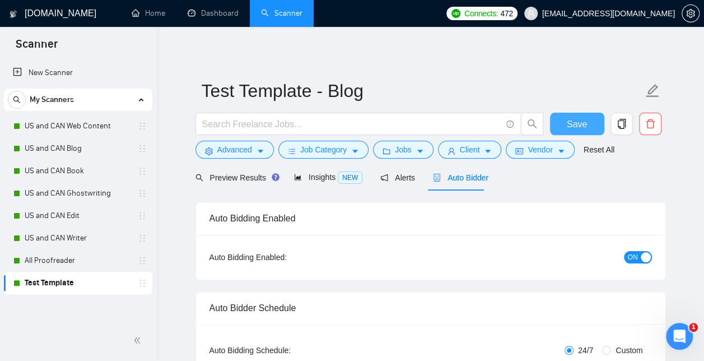
click at [583, 123] on span "Save" at bounding box center [577, 124] width 20 height 14
